Goal: Information Seeking & Learning: Check status

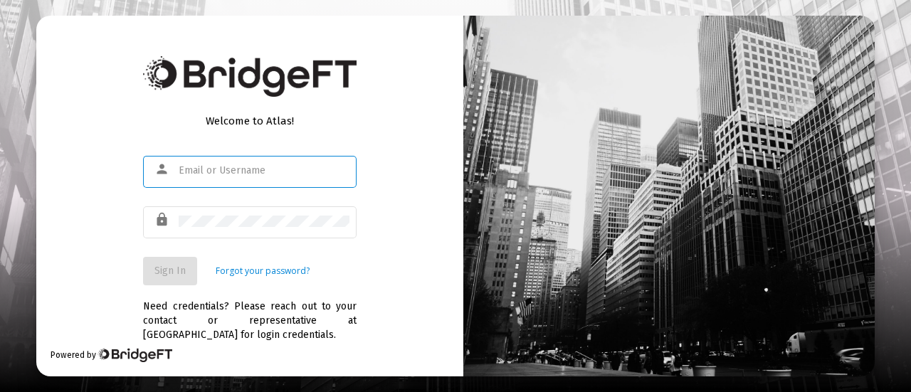
type input "[PERSON_NAME][EMAIL_ADDRESS][DOMAIN_NAME]"
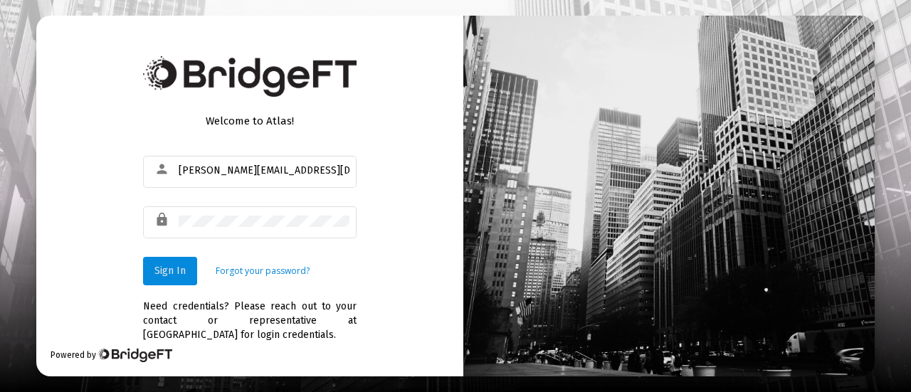
click at [158, 267] on span "Sign In" at bounding box center [169, 271] width 31 height 12
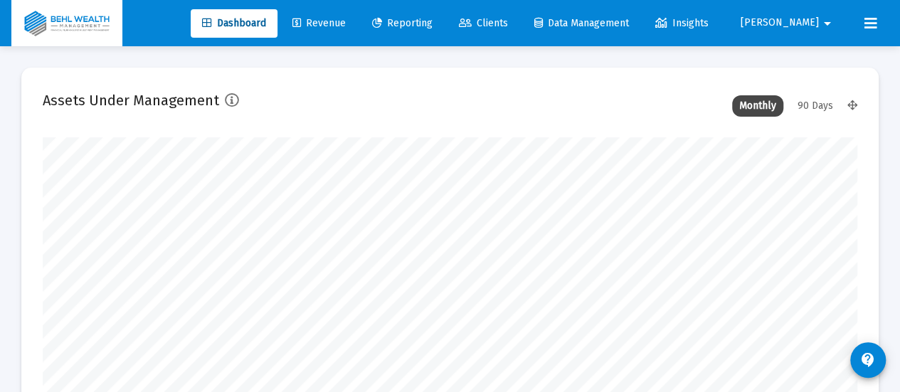
scroll to position [285, 437]
type input "[DATE]"
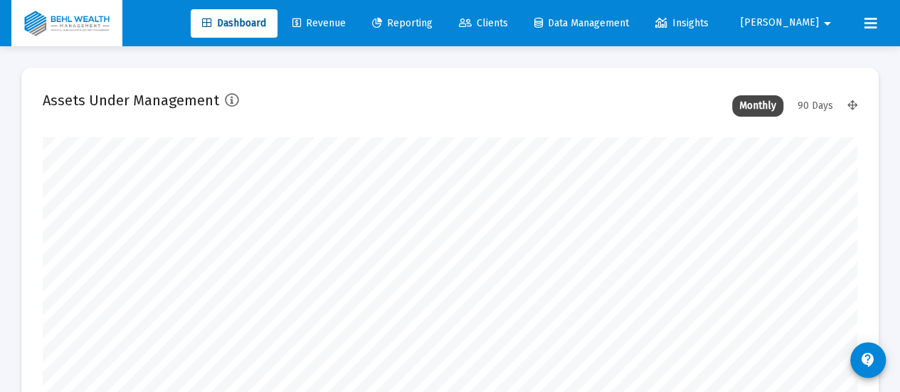
click at [433, 19] on span "Reporting" at bounding box center [402, 23] width 60 height 12
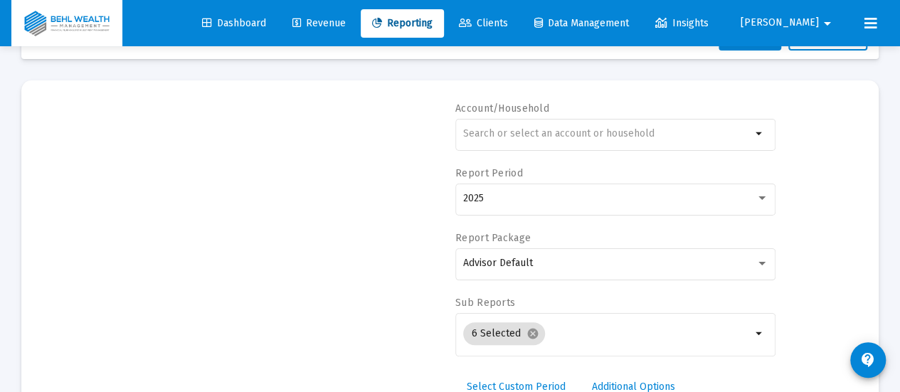
scroll to position [71, 0]
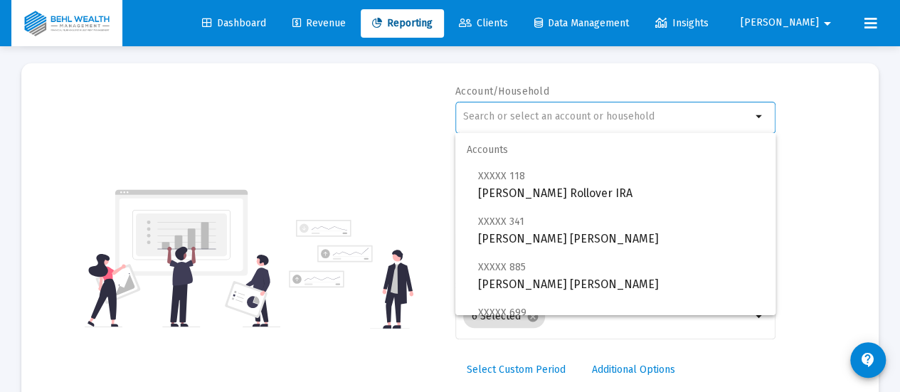
click at [579, 117] on input "text" at bounding box center [607, 116] width 288 height 11
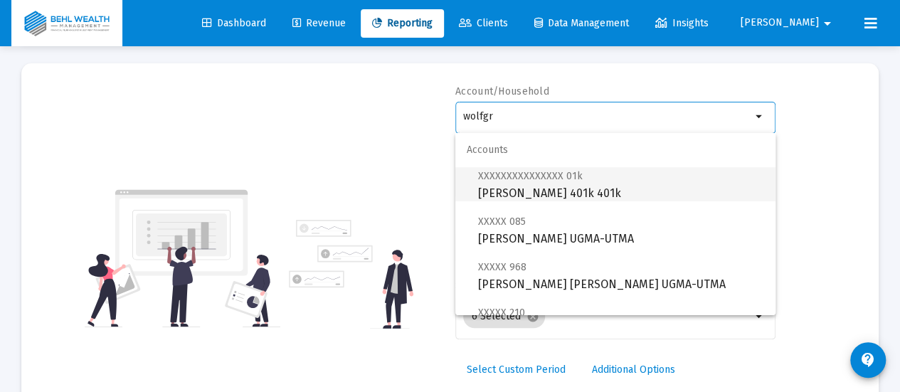
click at [612, 185] on span "XXXXXXXXXXXXXXX 01k [PERSON_NAME] 401k 401k" at bounding box center [621, 184] width 286 height 35
type input "[PERSON_NAME] 401k 401k"
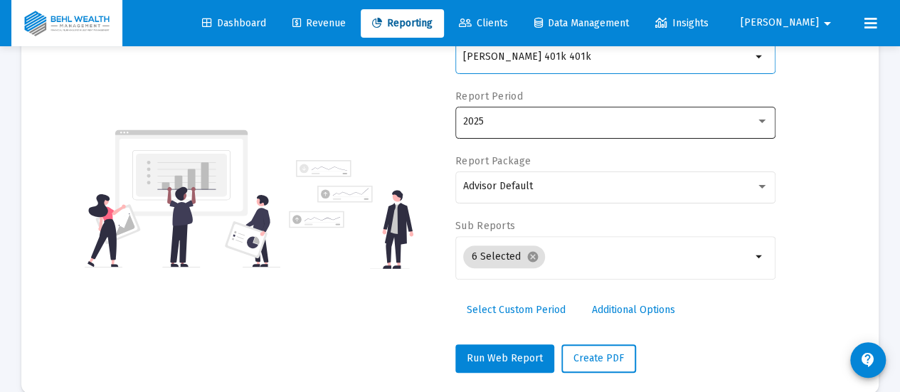
scroll to position [152, 0]
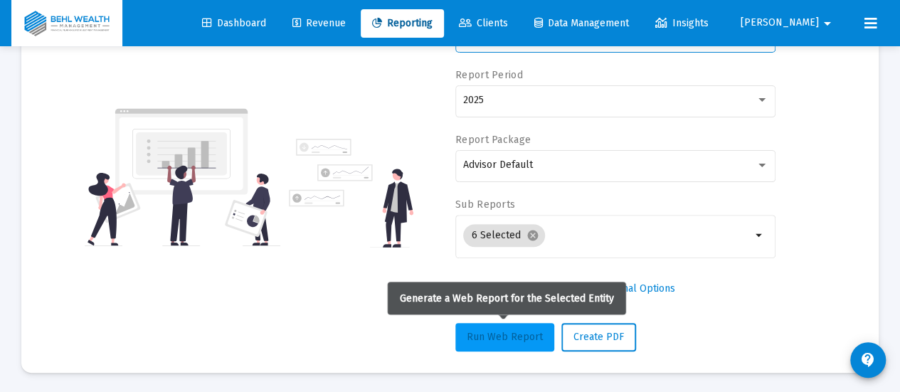
click at [521, 338] on span "Run Web Report" at bounding box center [505, 337] width 76 height 12
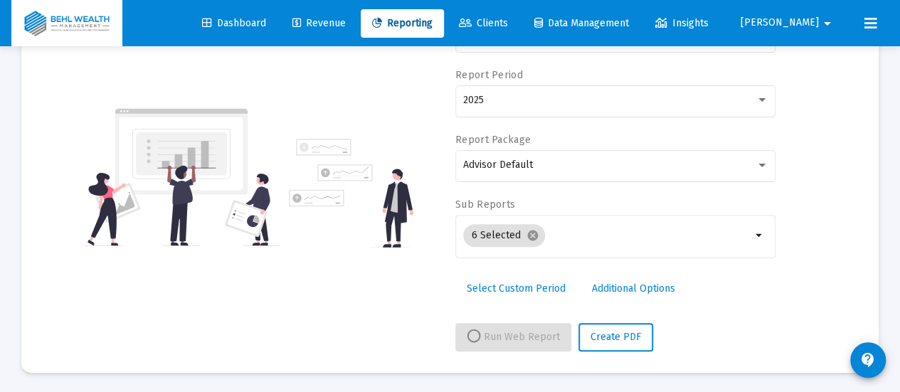
select select "View all"
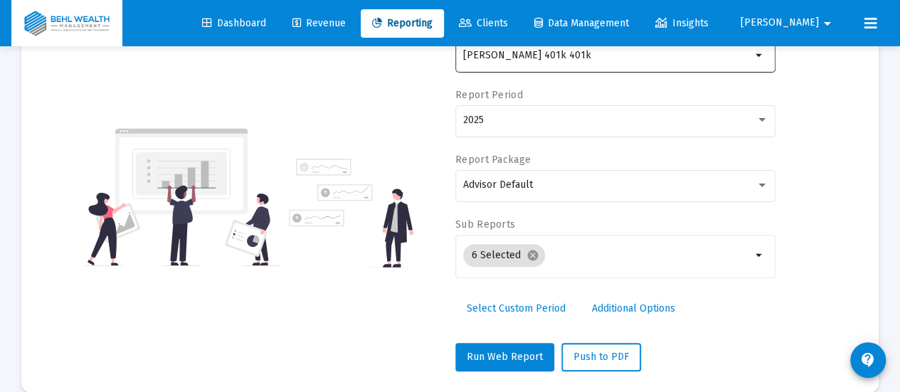
scroll to position [81, 0]
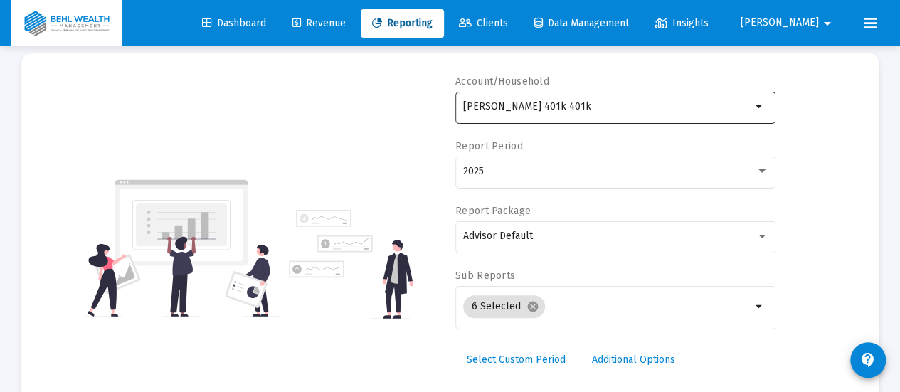
click at [628, 108] on input "[PERSON_NAME] 401k 401k" at bounding box center [607, 106] width 288 height 11
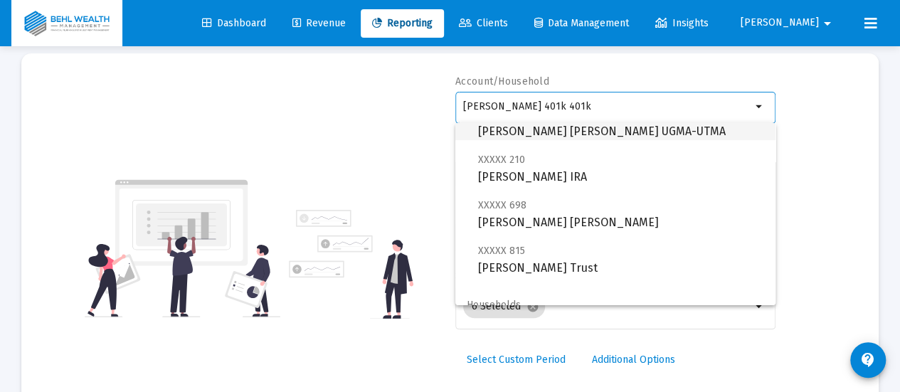
scroll to position [194, 0]
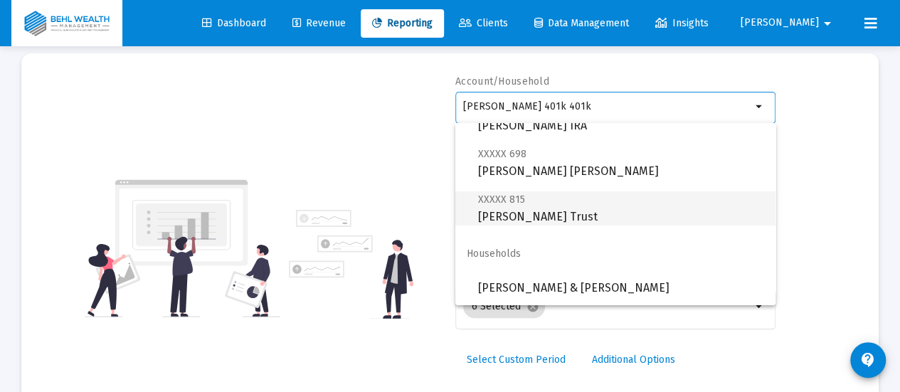
click at [621, 202] on span "XXXXX 815 [PERSON_NAME] Trust" at bounding box center [621, 208] width 286 height 35
type input "[PERSON_NAME] Trust"
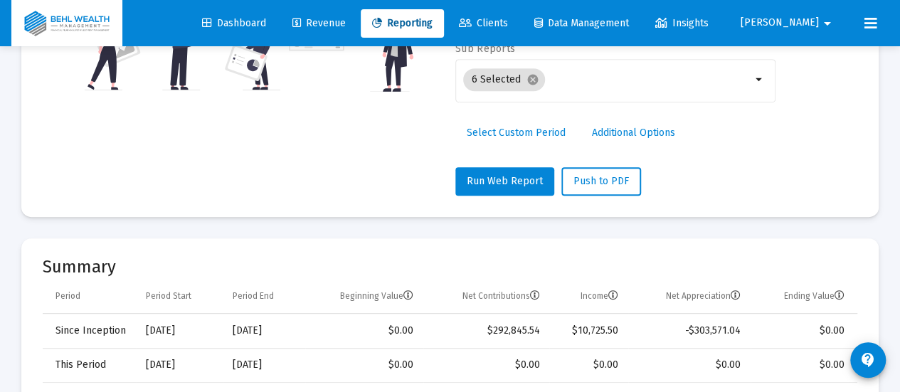
scroll to position [366, 0]
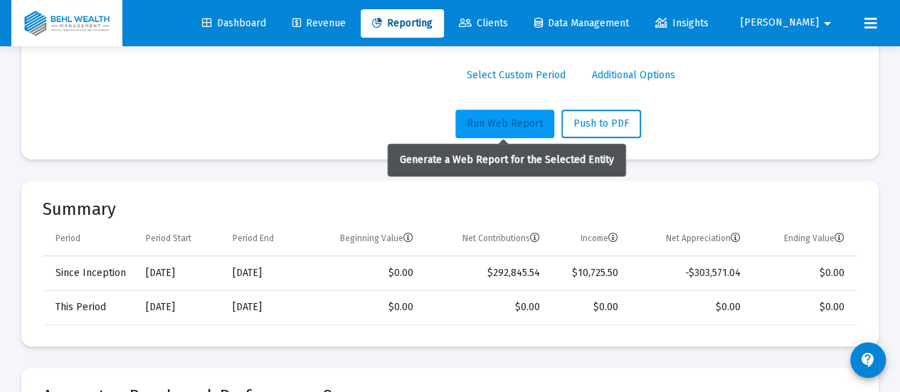
click at [520, 129] on button "Run Web Report" at bounding box center [505, 124] width 99 height 28
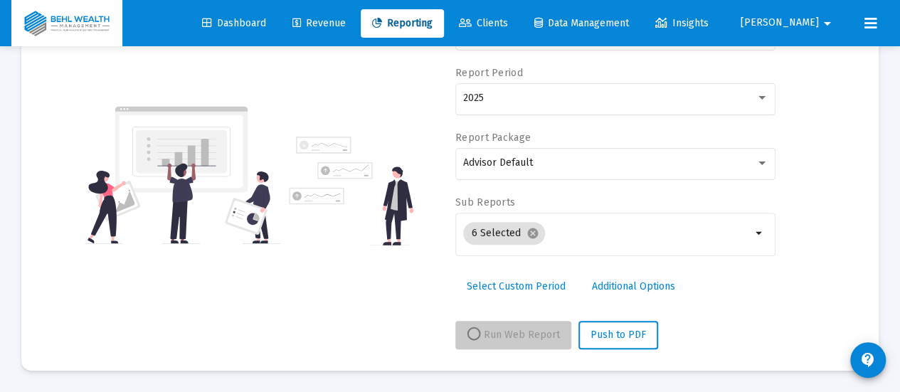
scroll to position [152, 0]
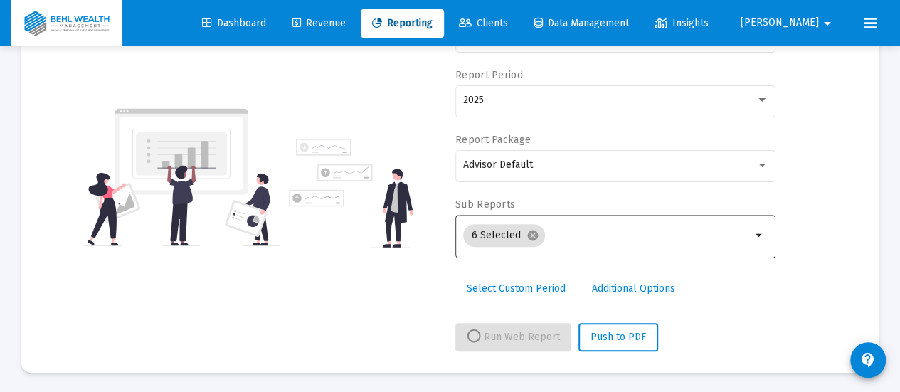
select select "View all"
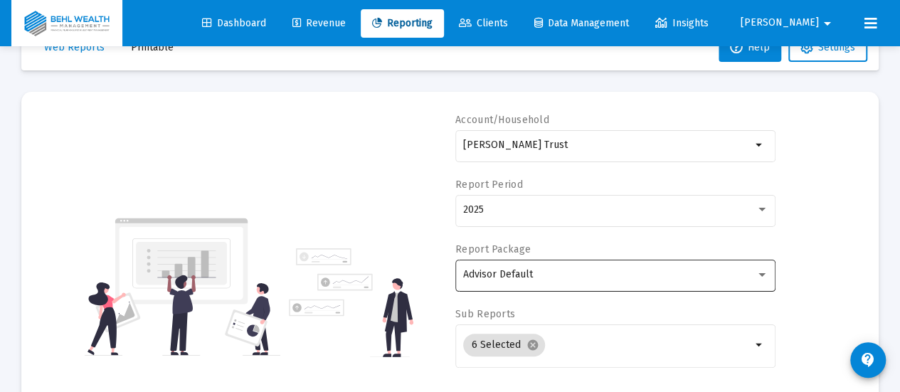
scroll to position [0, 0]
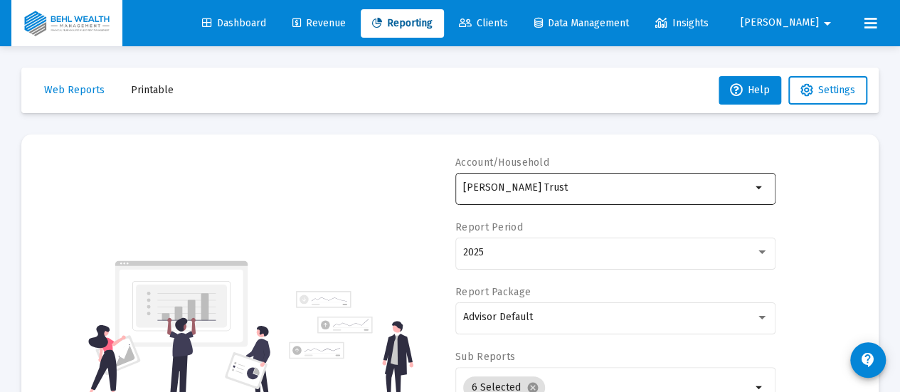
click at [591, 194] on div "[PERSON_NAME] Trust" at bounding box center [607, 187] width 288 height 35
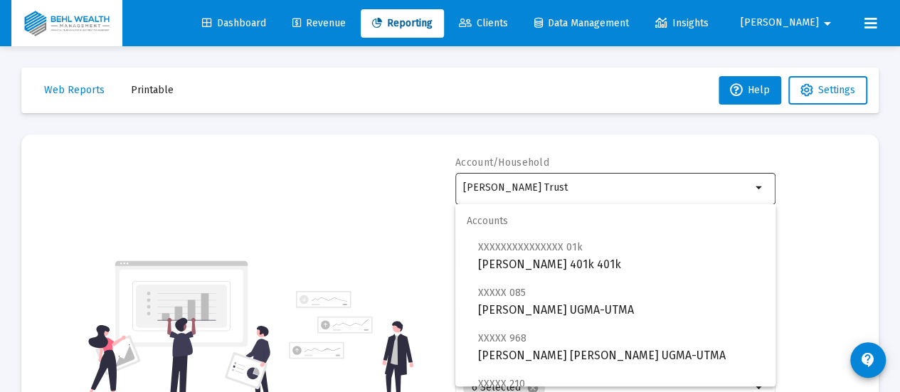
click at [591, 194] on div "[PERSON_NAME] Trust" at bounding box center [607, 187] width 288 height 35
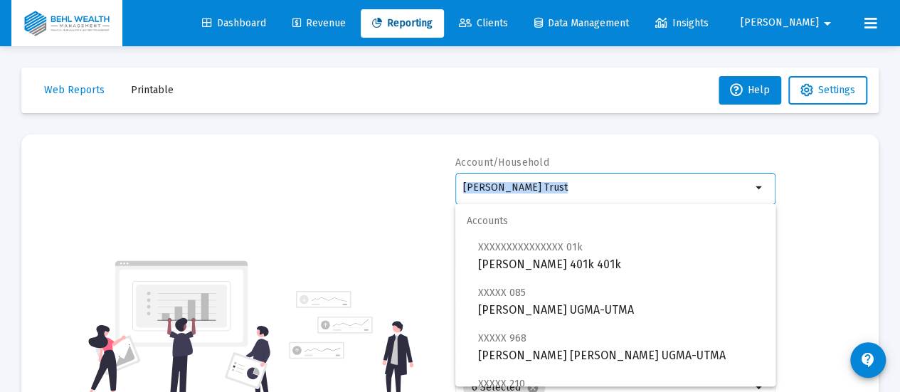
click at [591, 194] on div "[PERSON_NAME] Trust" at bounding box center [607, 187] width 288 height 35
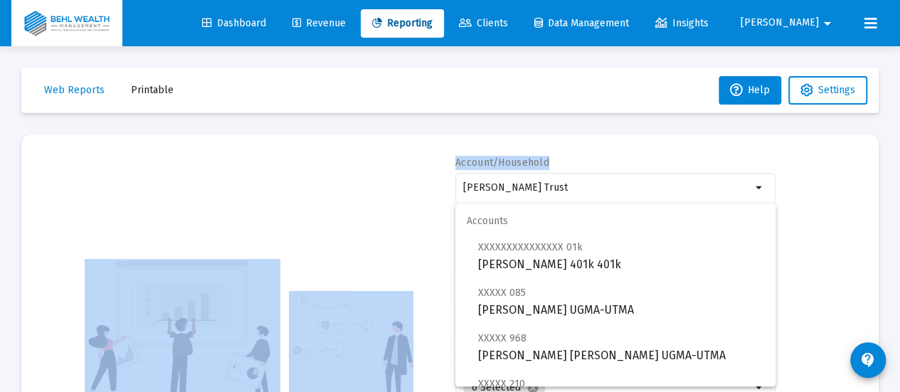
drag, startPoint x: 591, startPoint y: 194, endPoint x: 350, endPoint y: 176, distance: 241.2
click at [350, 176] on div "Account/Household [PERSON_NAME] Trust arrow_drop_down Report Period 2025 Report…" at bounding box center [450, 330] width 815 height 348
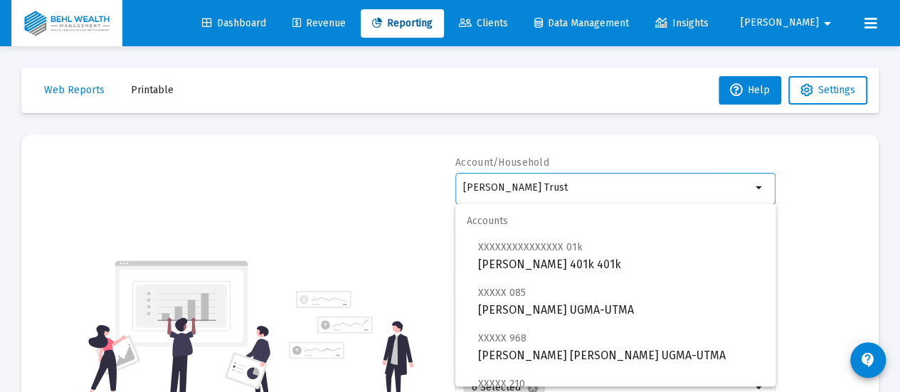
click at [599, 187] on input "[PERSON_NAME] Trust" at bounding box center [607, 187] width 288 height 11
click at [551, 189] on input "[PERSON_NAME] Trust" at bounding box center [607, 187] width 288 height 11
drag, startPoint x: 557, startPoint y: 187, endPoint x: 446, endPoint y: 187, distance: 111.7
click at [446, 187] on div "Account/Household [PERSON_NAME] Trust arrow_drop_down Report Period 2025 Report…" at bounding box center [450, 330] width 815 height 348
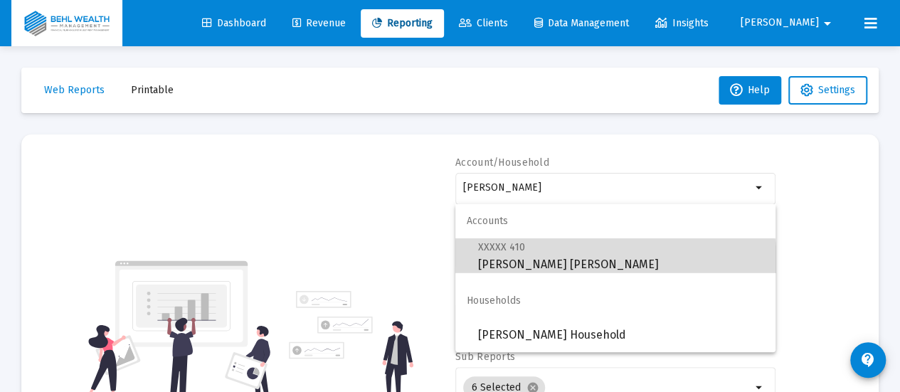
click at [577, 265] on span "XXXXX 410 [PERSON_NAME] [PERSON_NAME]" at bounding box center [621, 255] width 286 height 35
type input "[PERSON_NAME] [PERSON_NAME]"
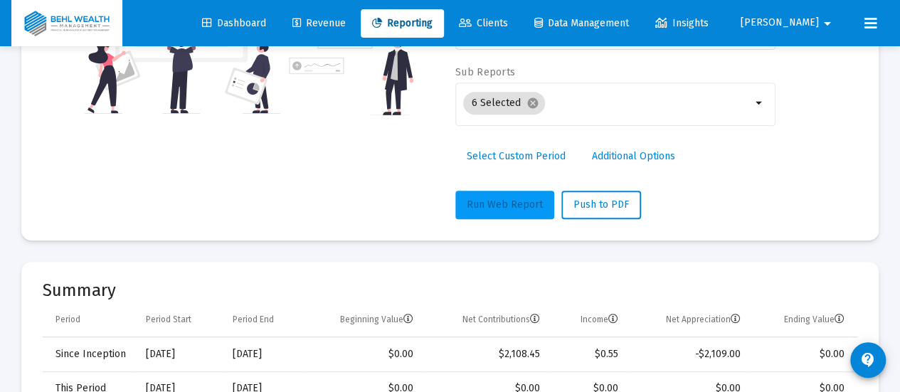
click at [493, 209] on span "Run Web Report" at bounding box center [505, 205] width 76 height 12
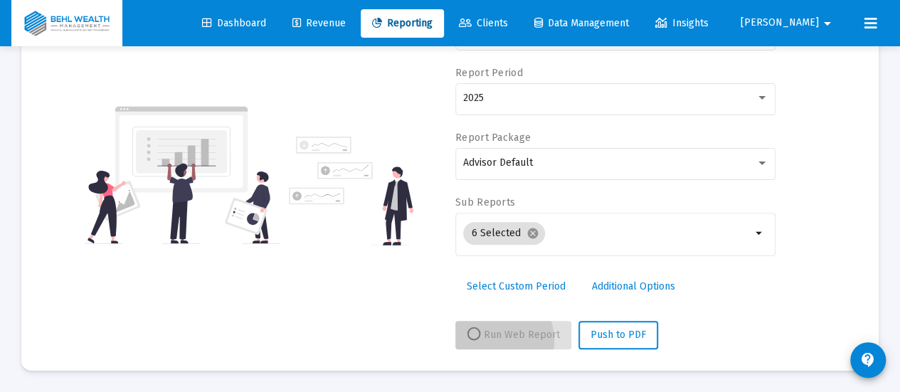
scroll to position [152, 0]
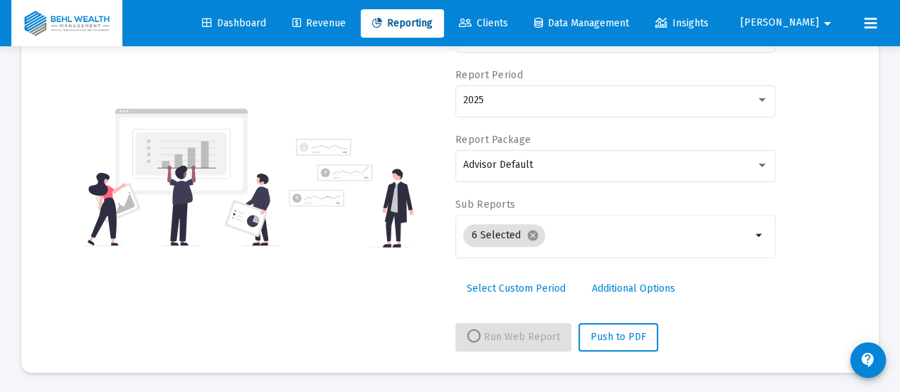
select select "View all"
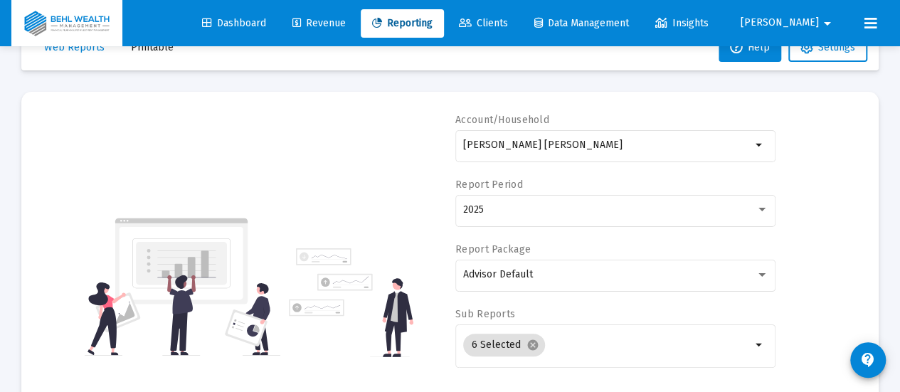
scroll to position [0, 0]
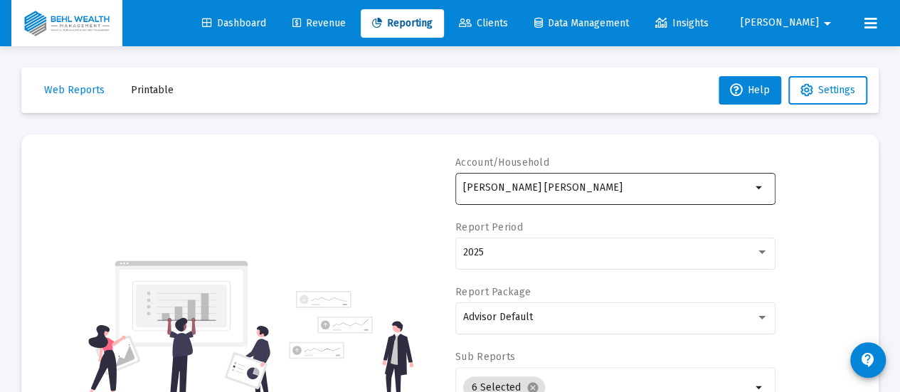
click at [599, 184] on input "[PERSON_NAME] [PERSON_NAME]" at bounding box center [607, 187] width 288 height 11
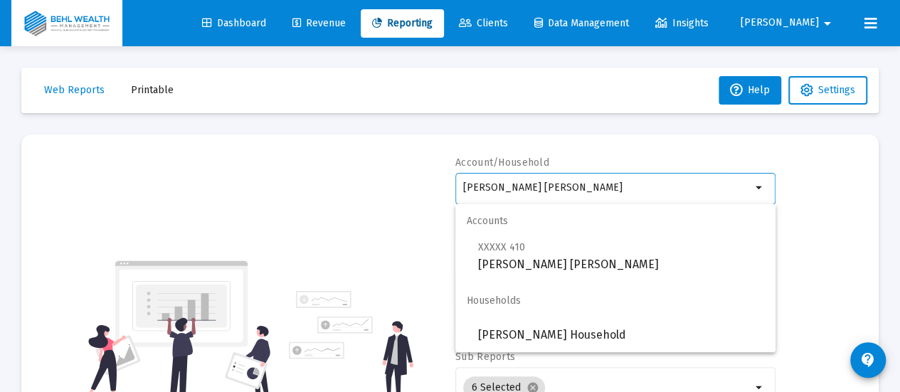
click at [599, 184] on input "[PERSON_NAME] [PERSON_NAME]" at bounding box center [607, 187] width 288 height 11
click at [600, 184] on input "[PERSON_NAME] [PERSON_NAME]" at bounding box center [607, 187] width 288 height 11
drag, startPoint x: 592, startPoint y: 188, endPoint x: 294, endPoint y: 175, distance: 298.5
click at [301, 178] on div "Account/Household [PERSON_NAME] [PERSON_NAME] arrow_drop_down Report Period 202…" at bounding box center [450, 330] width 815 height 348
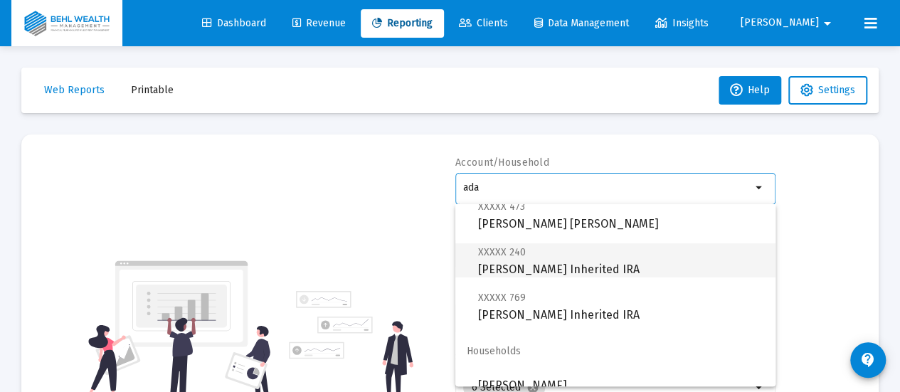
scroll to position [102, 0]
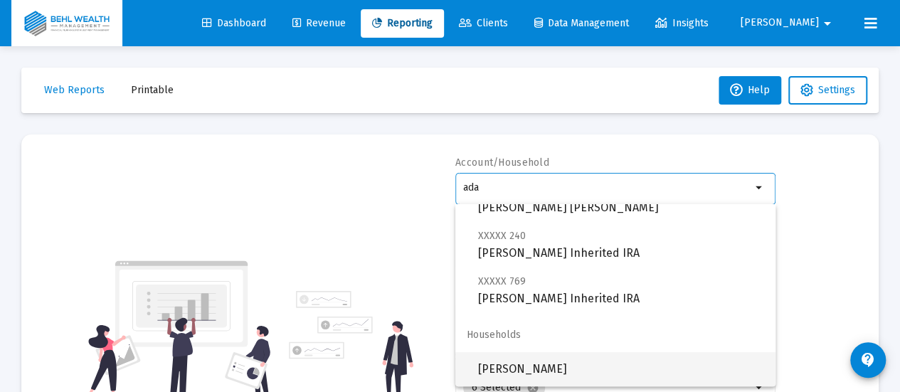
click at [583, 359] on span "[PERSON_NAME]" at bounding box center [621, 369] width 286 height 34
type input "[PERSON_NAME]"
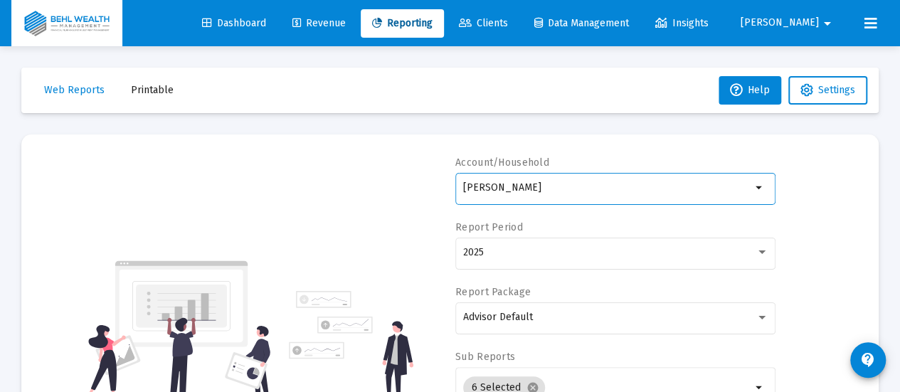
click at [558, 194] on div "[PERSON_NAME]" at bounding box center [607, 187] width 288 height 35
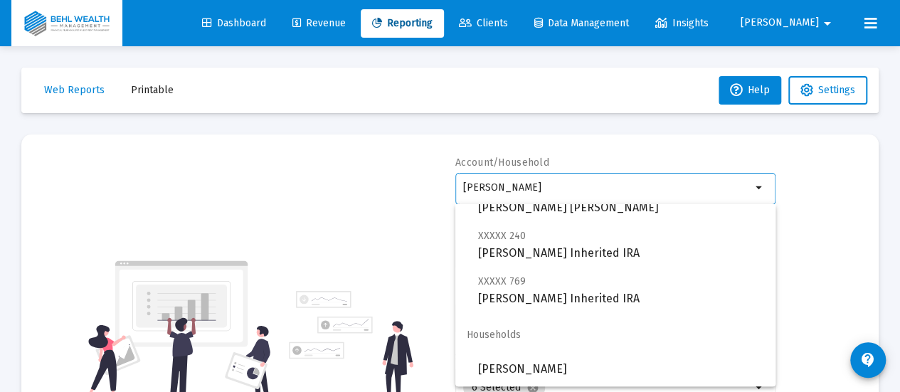
click at [337, 190] on div "Account/Household [PERSON_NAME] arrow_drop_down Report Period 2025 Report Packa…" at bounding box center [450, 330] width 815 height 348
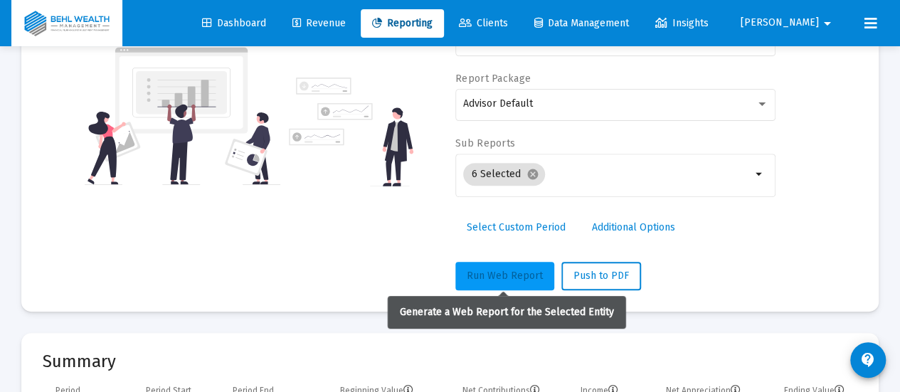
click at [493, 277] on span "Run Web Report" at bounding box center [505, 276] width 76 height 12
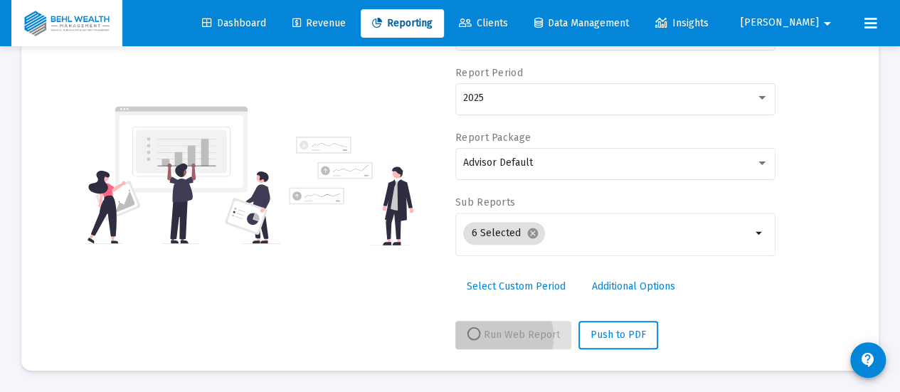
scroll to position [152, 0]
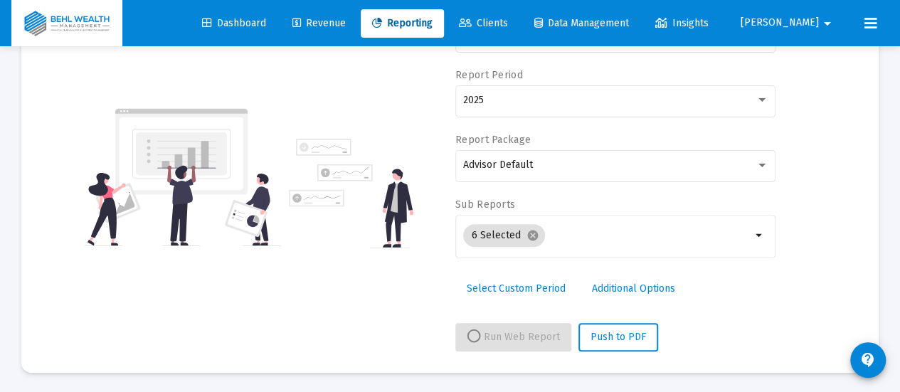
select select "View all"
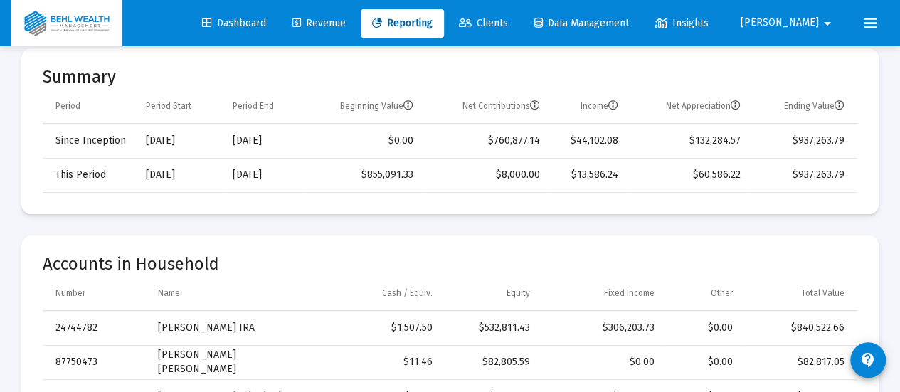
scroll to position [427, 0]
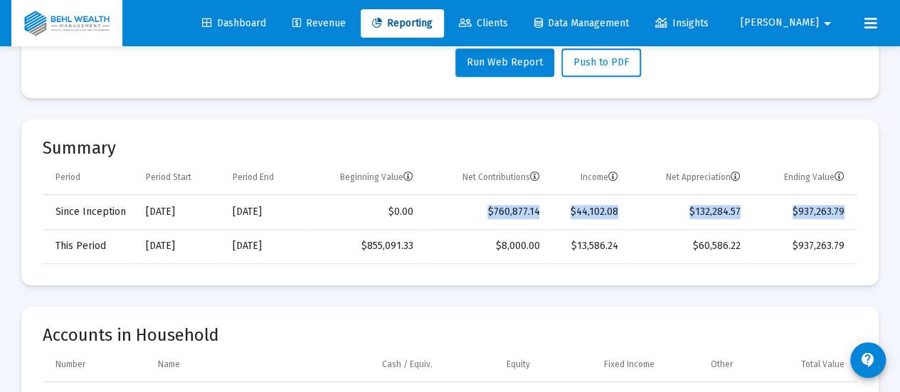
drag, startPoint x: 493, startPoint y: 207, endPoint x: 849, endPoint y: 220, distance: 356.1
click at [849, 220] on tr "Since Inception [DATE] [DATE] $0.00 $760,877.14 $44,102.08 $132,284.57 $937,263…" at bounding box center [450, 212] width 815 height 34
click at [730, 215] on td "$132,284.57" at bounding box center [689, 212] width 122 height 34
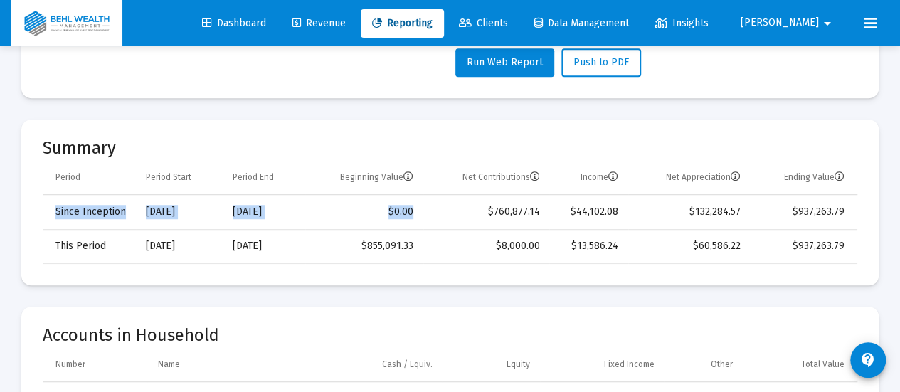
drag, startPoint x: 475, startPoint y: 206, endPoint x: 861, endPoint y: 219, distance: 386.7
click at [861, 219] on mat-card "Summary Period Period Start Period End Beginning Value Net Contributions Income…" at bounding box center [450, 203] width 858 height 166
click at [855, 217] on td "$937,263.79" at bounding box center [804, 212] width 107 height 34
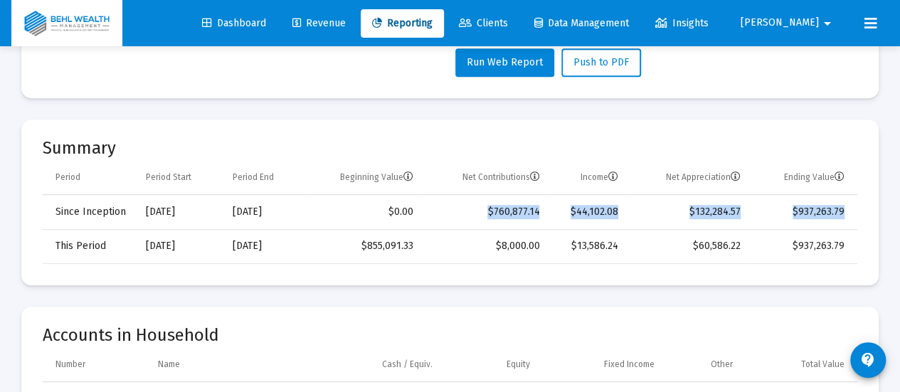
drag, startPoint x: 845, startPoint y: 213, endPoint x: 427, endPoint y: 217, distance: 417.8
click at [430, 218] on tr "Since Inception [DATE] [DATE] $0.00 $760,877.14 $44,102.08 $132,284.57 $937,263…" at bounding box center [450, 212] width 815 height 34
click at [393, 211] on td "$0.00" at bounding box center [364, 212] width 118 height 34
drag, startPoint x: 382, startPoint y: 208, endPoint x: 849, endPoint y: 221, distance: 467.8
click at [849, 221] on tr "Since Inception [DATE] [DATE] $0.00 $760,877.14 $44,102.08 $132,284.57 $937,263…" at bounding box center [450, 212] width 815 height 34
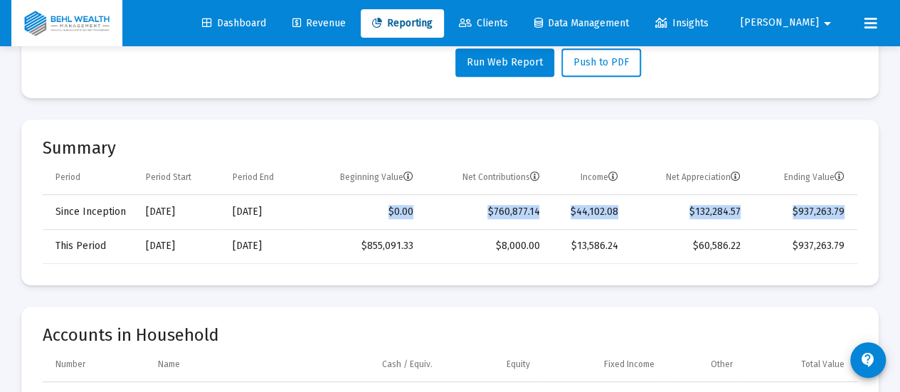
click at [677, 218] on td "$132,284.57" at bounding box center [689, 212] width 122 height 34
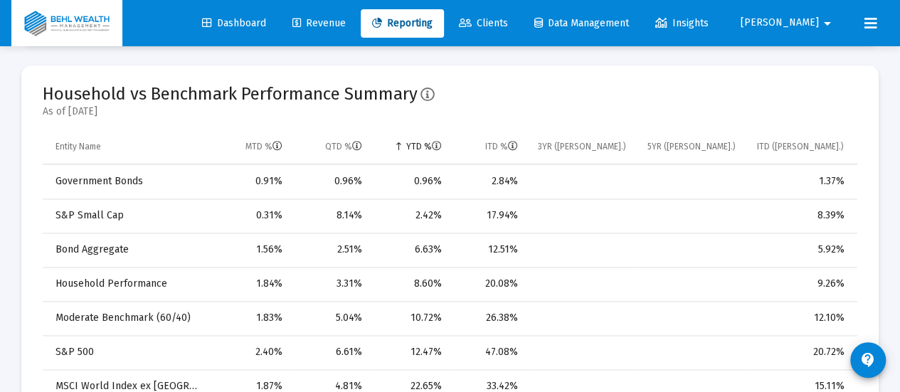
scroll to position [996, 0]
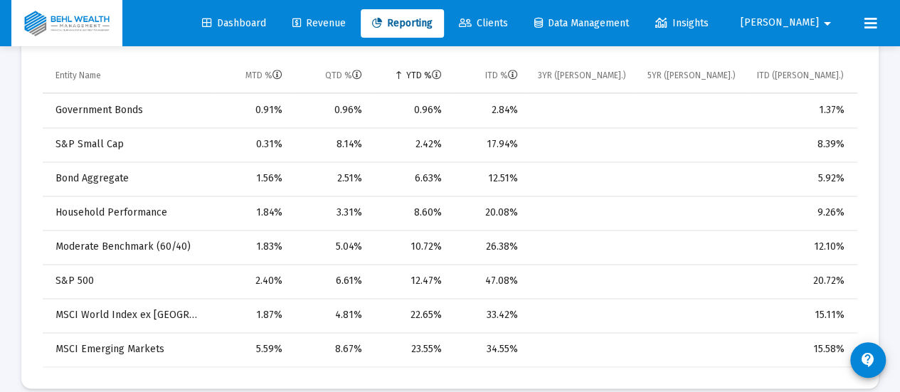
drag, startPoint x: 532, startPoint y: 212, endPoint x: 448, endPoint y: 207, distance: 84.8
click at [448, 207] on tr "Household Performance 1.84% 3.31% 8.60% 20.08% 9.26%" at bounding box center [450, 213] width 815 height 34
drag, startPoint x: 472, startPoint y: 211, endPoint x: 530, endPoint y: 211, distance: 57.7
click at [531, 209] on tr "Household Performance 1.84% 3.31% 8.60% 20.08% 9.26%" at bounding box center [450, 213] width 815 height 34
click at [505, 213] on div "20.08%" at bounding box center [489, 213] width 56 height 14
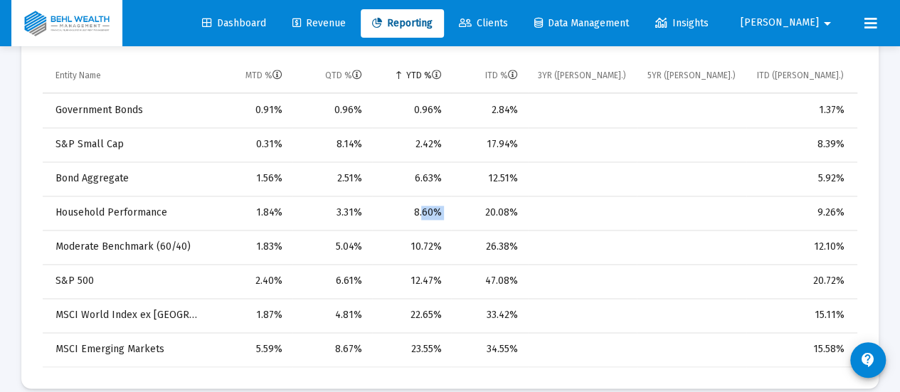
drag, startPoint x: 419, startPoint y: 206, endPoint x: 471, endPoint y: 208, distance: 52.7
click at [471, 208] on tr "Household Performance 1.84% 3.31% 8.60% 20.08% 9.26%" at bounding box center [450, 213] width 815 height 34
click at [444, 207] on td "8.60%" at bounding box center [411, 213] width 79 height 34
drag, startPoint x: 401, startPoint y: 204, endPoint x: 843, endPoint y: 215, distance: 442.1
click at [843, 215] on tr "Household Performance 1.84% 3.31% 8.60% 20.08% 9.26%" at bounding box center [450, 213] width 815 height 34
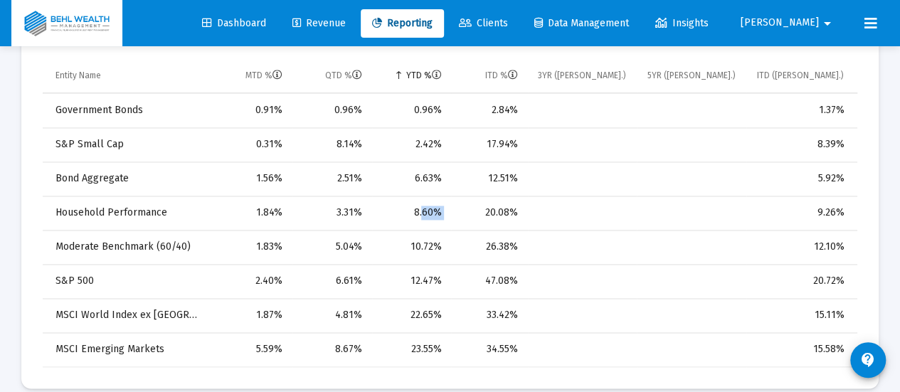
click at [652, 225] on td "Data grid" at bounding box center [692, 213] width 110 height 34
click at [531, 268] on td "Data grid" at bounding box center [583, 281] width 110 height 34
drag, startPoint x: 524, startPoint y: 275, endPoint x: 518, endPoint y: 245, distance: 31.1
drag, startPoint x: 518, startPoint y: 244, endPoint x: 489, endPoint y: 244, distance: 29.2
click at [489, 244] on div "26.38%" at bounding box center [489, 247] width 56 height 14
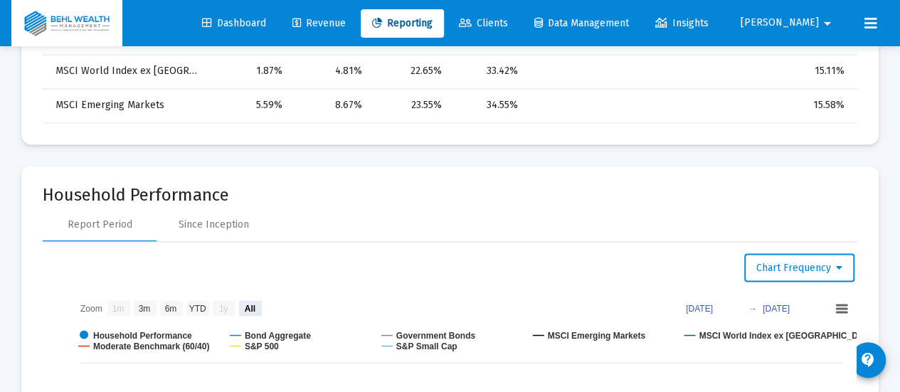
scroll to position [1352, 0]
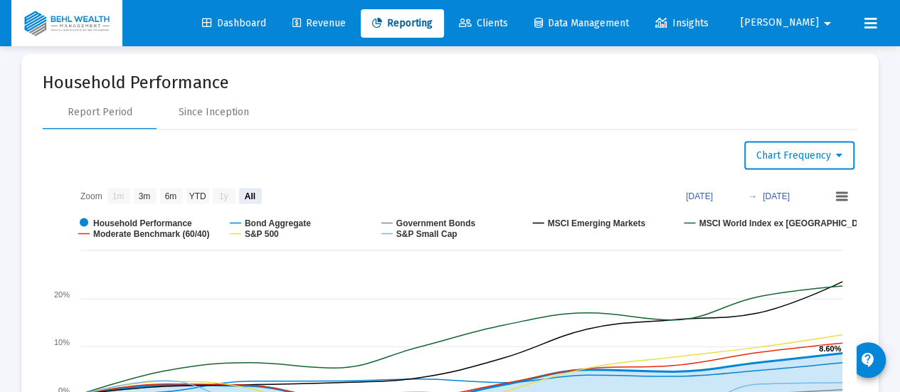
click at [517, 203] on rect at bounding box center [450, 376] width 814 height 391
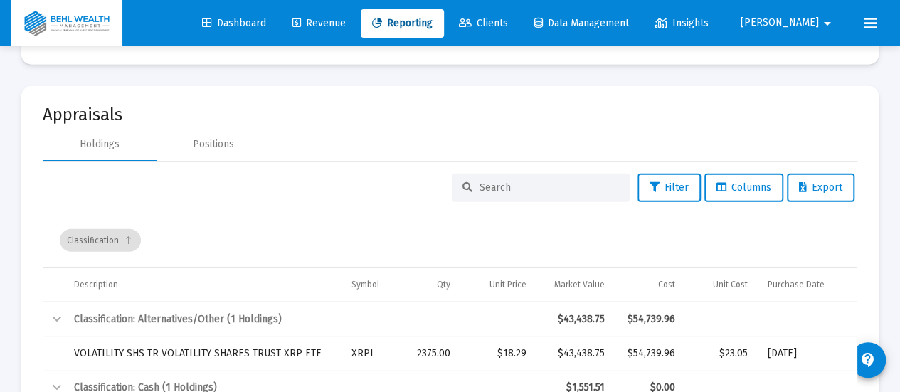
scroll to position [1993, 0]
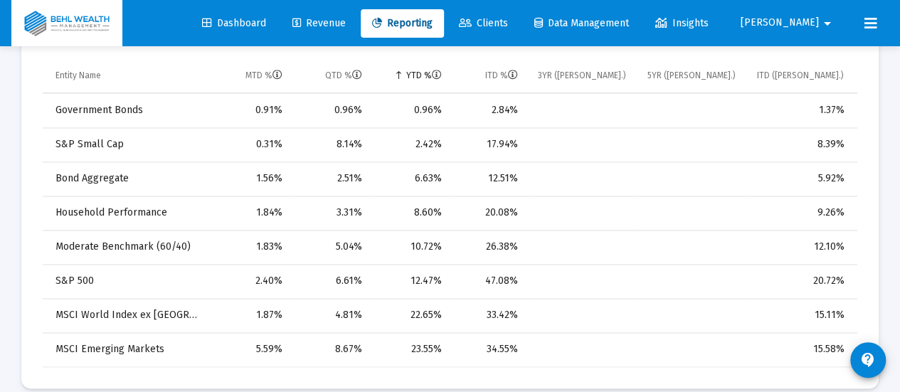
click at [515, 240] on div "26.38%" at bounding box center [489, 247] width 56 height 14
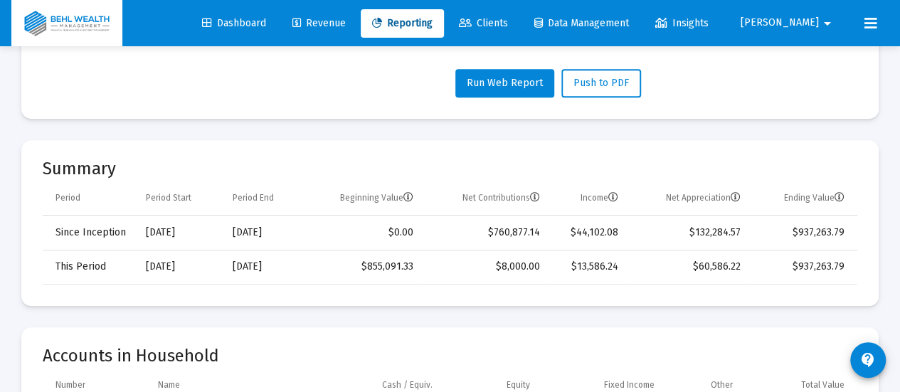
scroll to position [427, 0]
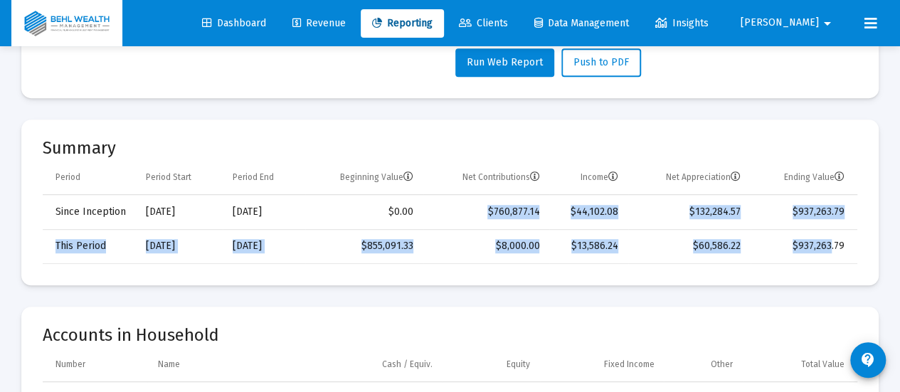
drag, startPoint x: 479, startPoint y: 209, endPoint x: 832, endPoint y: 228, distance: 353.6
click at [832, 228] on tbody "Since Inception [DATE] [DATE] $0.00 $760,877.14 $44,102.08 $132,284.57 $937,263…" at bounding box center [450, 229] width 815 height 68
click at [678, 248] on td "$60,586.22" at bounding box center [689, 246] width 122 height 34
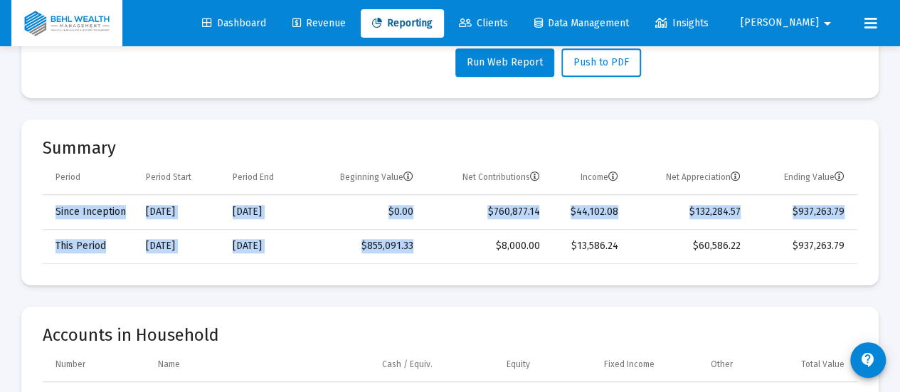
drag, startPoint x: 495, startPoint y: 238, endPoint x: 866, endPoint y: 248, distance: 371.7
click at [866, 248] on mat-card "Summary Period Period Start Period End Beginning Value Net Contributions Income…" at bounding box center [450, 203] width 858 height 166
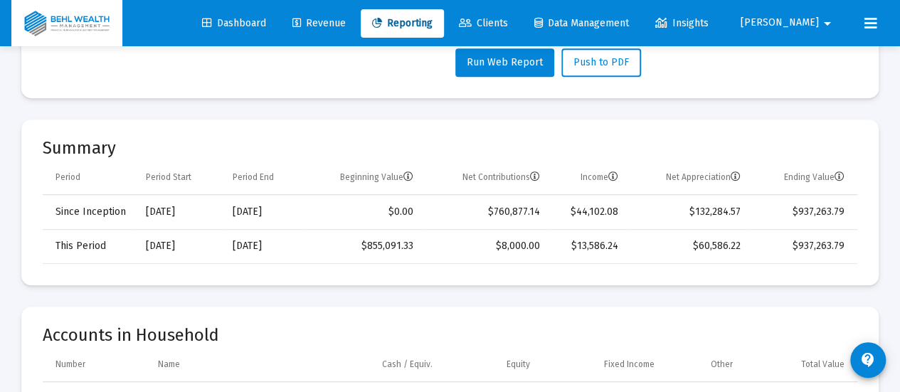
click at [833, 246] on td "$937,263.79" at bounding box center [804, 246] width 107 height 34
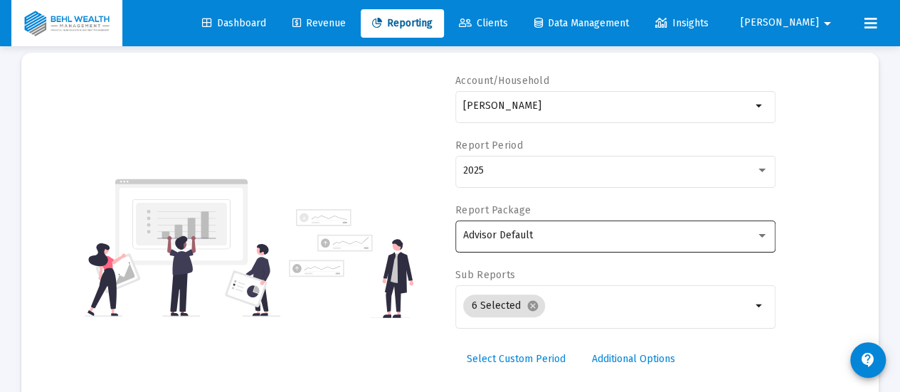
scroll to position [0, 0]
